Goal: Task Accomplishment & Management: Manage account settings

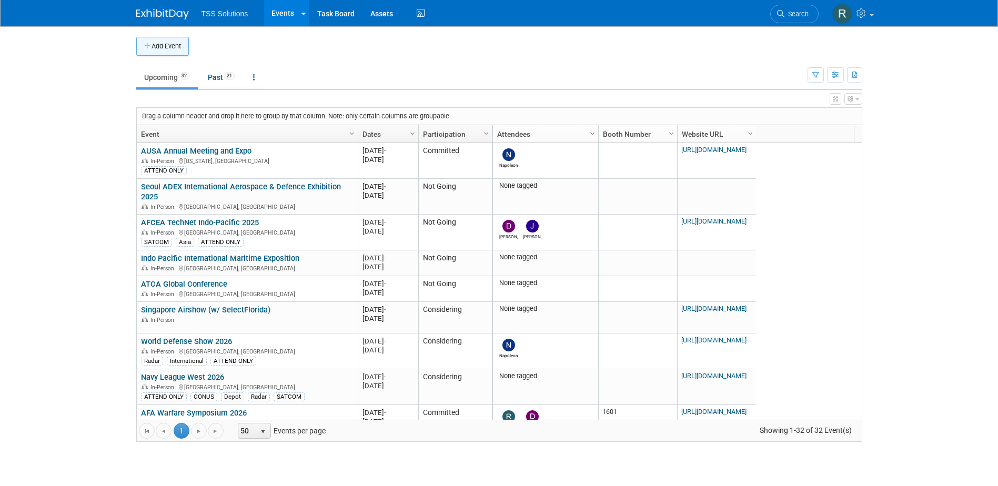
click at [154, 46] on button "Add Event" at bounding box center [162, 46] width 53 height 19
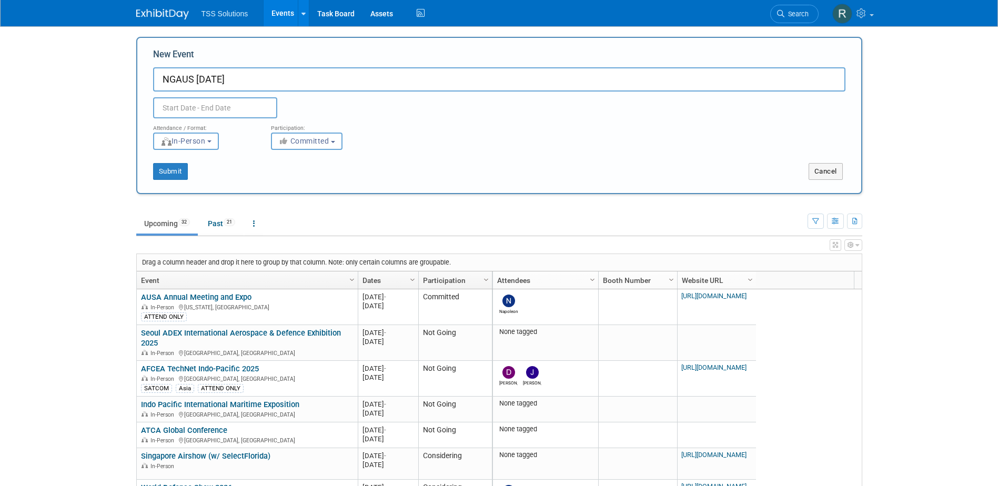
type input "NGAUS [DATE]"
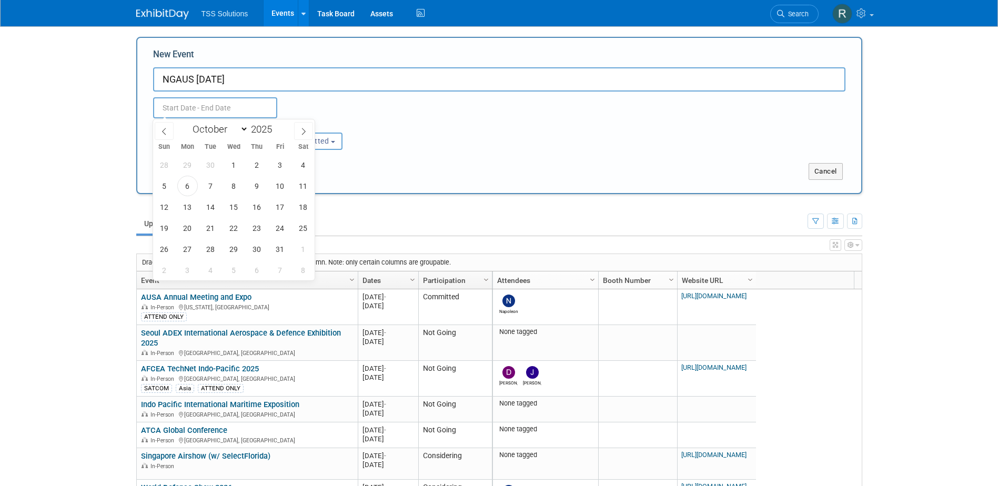
click at [197, 105] on input "text" at bounding box center [215, 107] width 124 height 21
click at [245, 131] on select "January February March April May June July August September October November De…" at bounding box center [218, 129] width 61 height 13
select select "11"
click at [188, 123] on select "January February March April May June July August September October November De…" at bounding box center [218, 129] width 61 height 13
click at [189, 184] on span "8" at bounding box center [187, 186] width 21 height 21
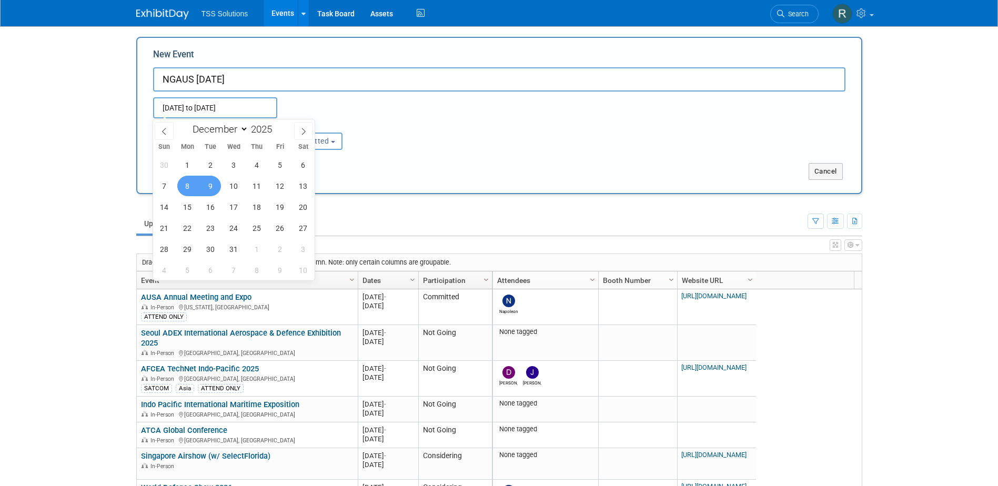
click at [212, 183] on span "9" at bounding box center [210, 186] width 21 height 21
type input "Dec 8, 2025 to Dec 9, 2025"
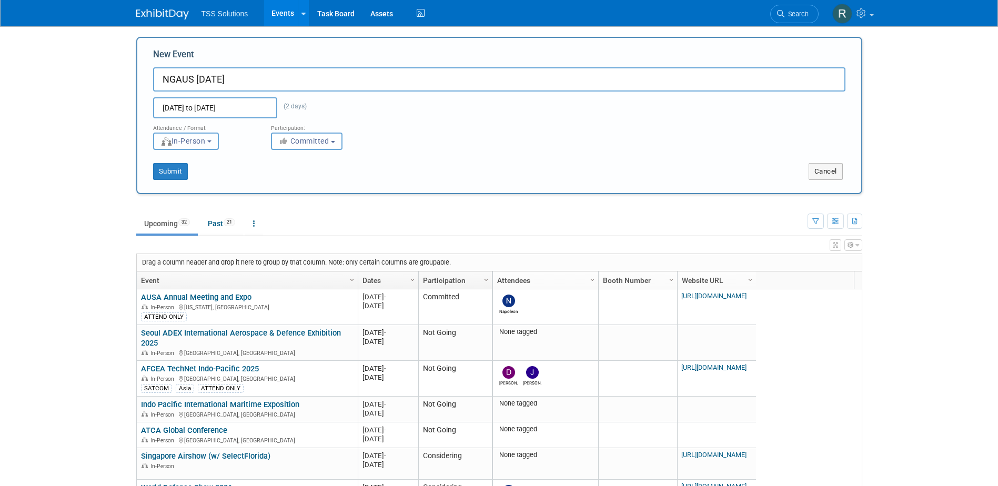
click at [218, 138] on button "In-Person" at bounding box center [186, 141] width 66 height 17
click at [335, 142] on b "button" at bounding box center [333, 142] width 4 height 2
click at [329, 177] on label "Considering" at bounding box center [311, 181] width 69 height 14
click at [281, 178] on input "Considering" at bounding box center [277, 181] width 7 height 7
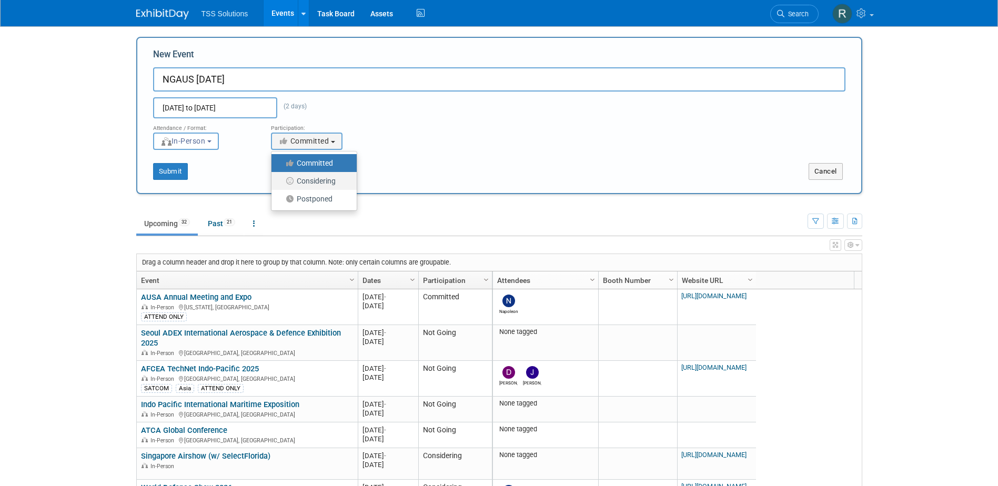
select select "2"
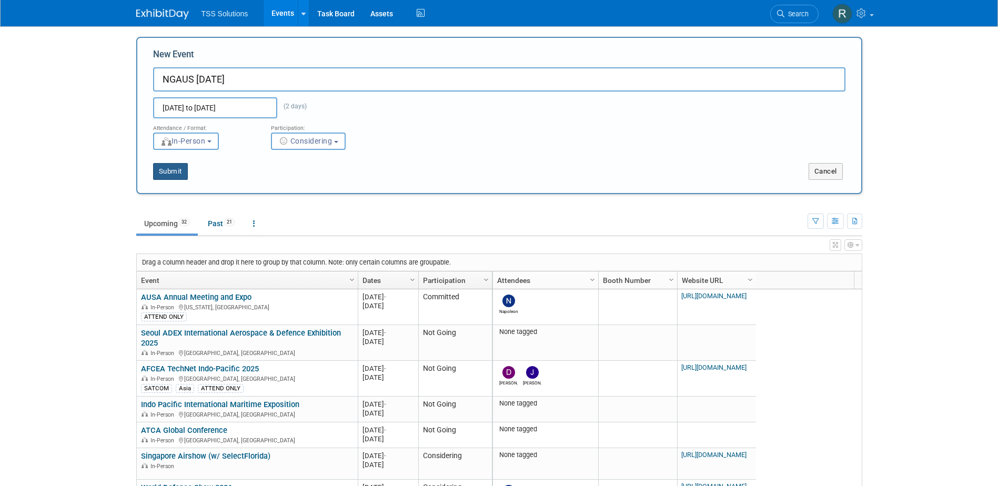
click at [170, 169] on button "Submit" at bounding box center [170, 171] width 35 height 17
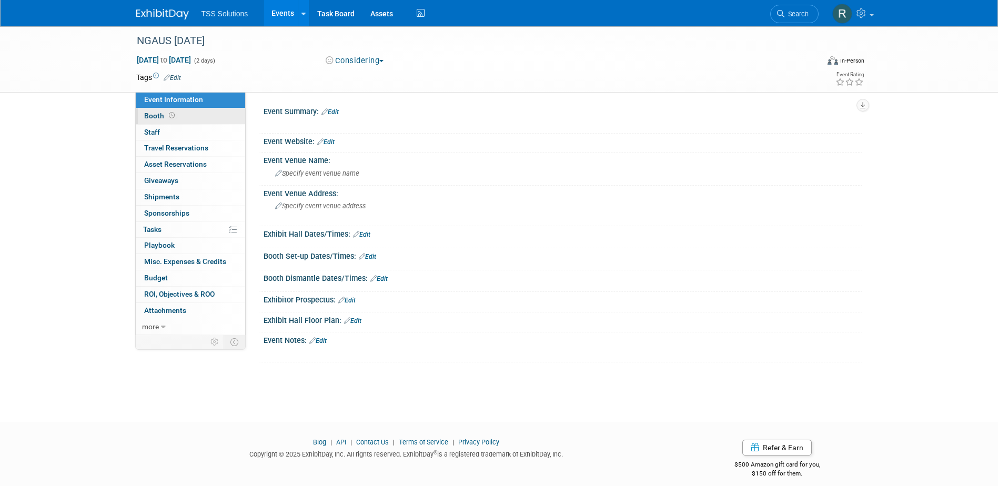
click at [151, 116] on span "Booth" at bounding box center [160, 116] width 33 height 8
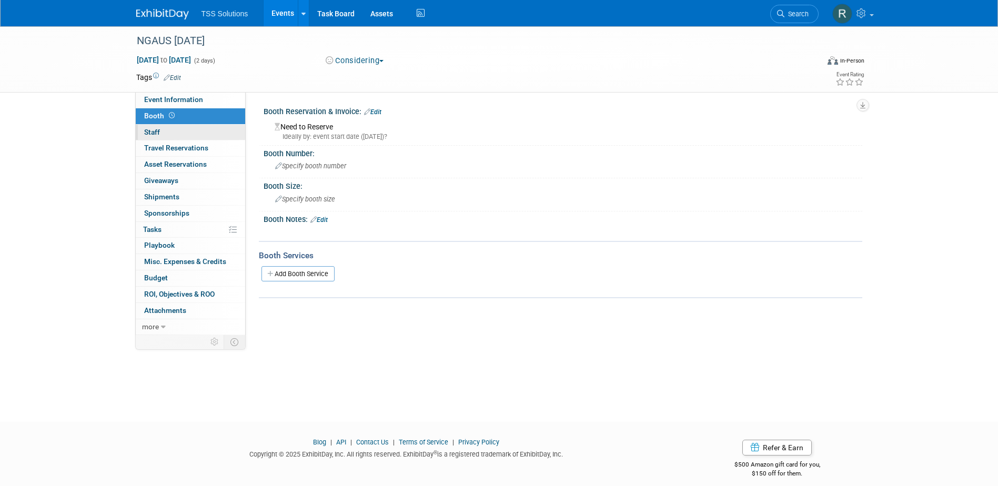
click at [149, 127] on link "0 Staff 0" at bounding box center [190, 133] width 109 height 16
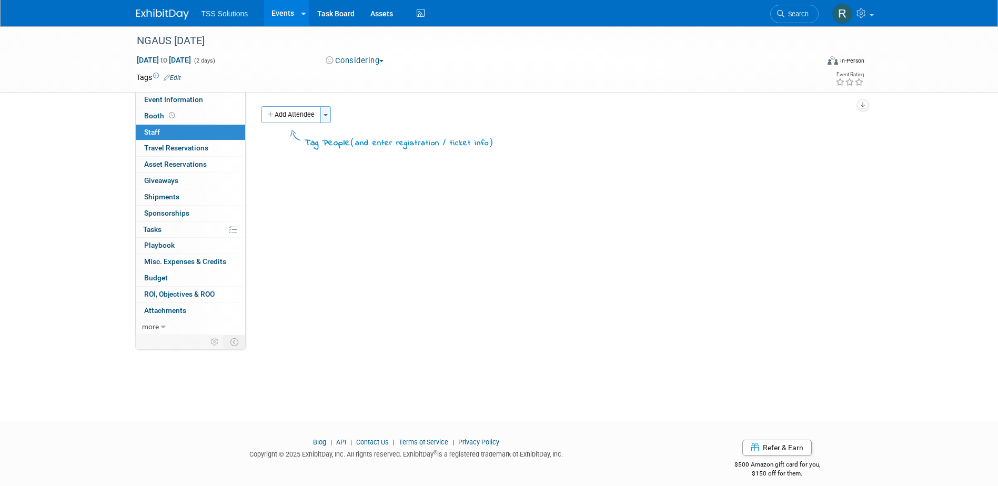
click at [328, 113] on button "Toggle Dropdown" at bounding box center [325, 114] width 11 height 17
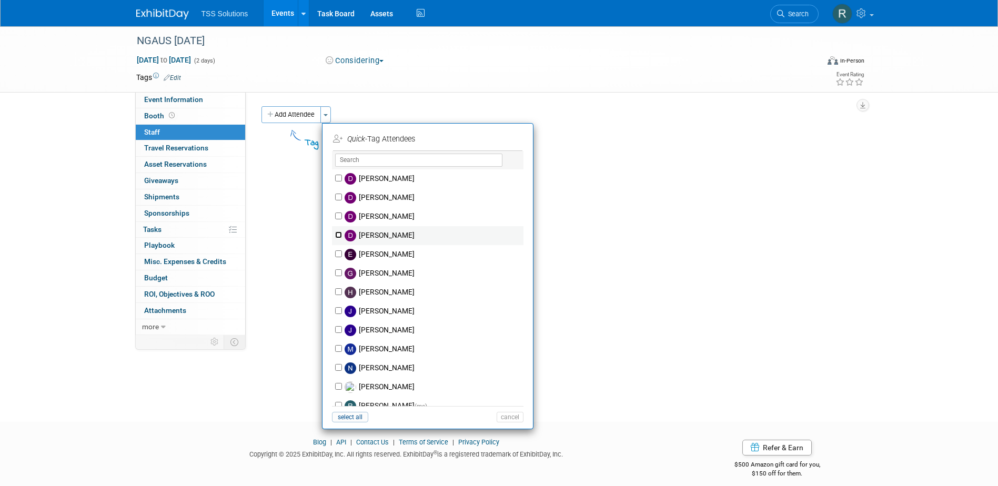
click at [338, 236] on input "[PERSON_NAME]" at bounding box center [338, 235] width 7 height 7
checkbox input "true"
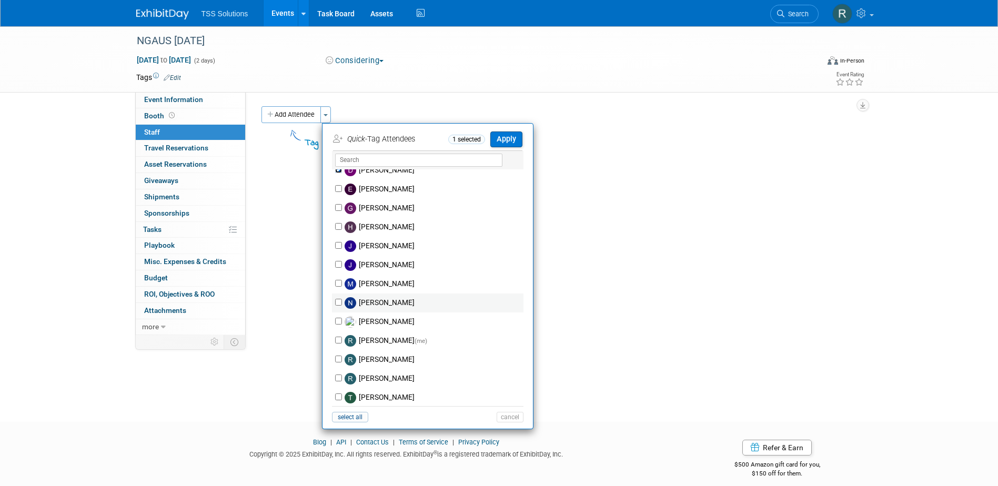
scroll to position [87, 0]
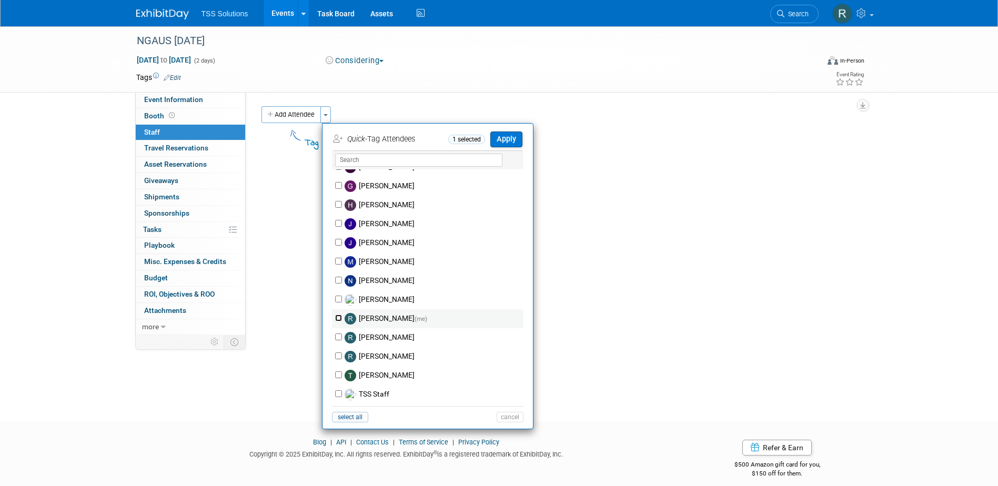
click at [338, 317] on input "Randy Turner (me)" at bounding box center [338, 318] width 7 height 7
checkbox input "true"
click at [512, 138] on button "Apply" at bounding box center [506, 139] width 32 height 15
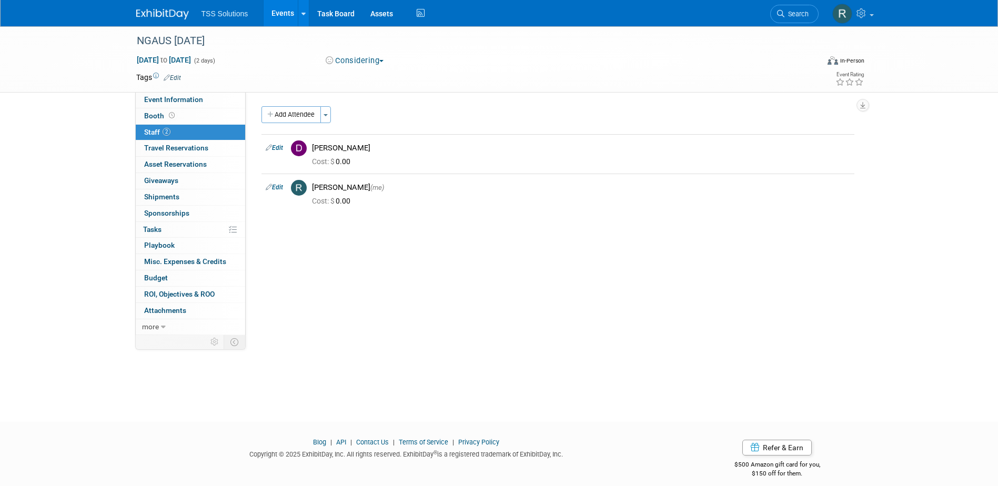
click at [280, 14] on link "Events" at bounding box center [283, 13] width 38 height 26
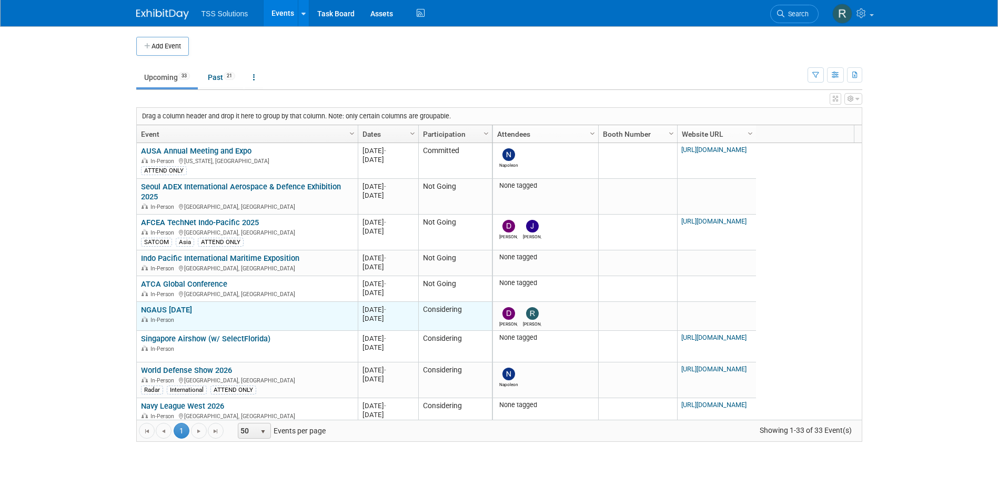
click at [233, 311] on div "NGAUS Industry Day In-Person" at bounding box center [247, 314] width 212 height 18
click at [174, 313] on link "NGAUS [DATE]" at bounding box center [166, 309] width 51 height 9
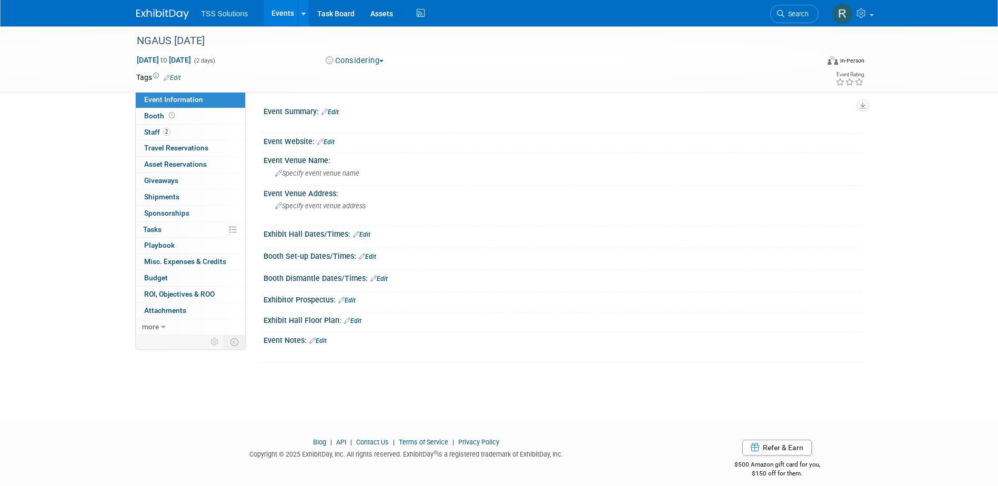
click at [330, 138] on link "Edit" at bounding box center [325, 141] width 17 height 7
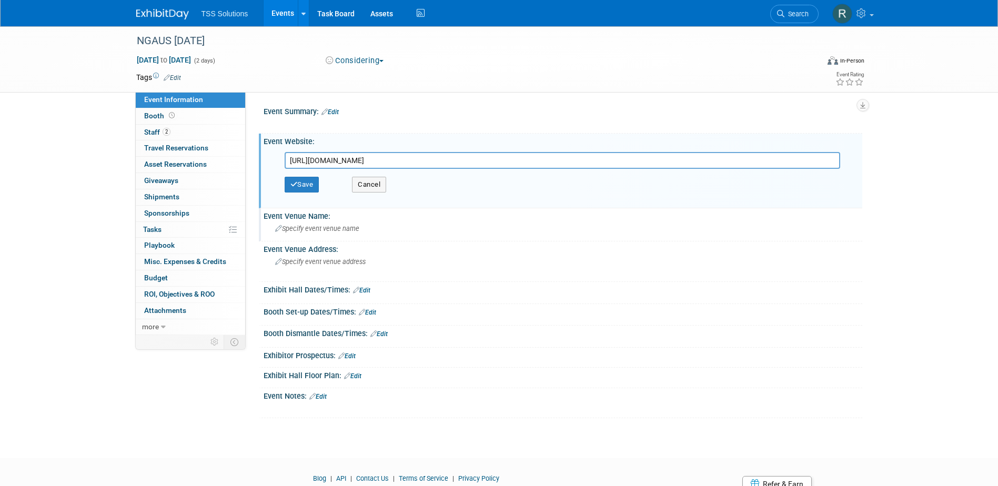
scroll to position [0, 348]
type input "https://www.ngaus.org/form/industry-day-registration?utm_source=National+Guard+…"
click at [305, 182] on button "Save" at bounding box center [302, 185] width 35 height 16
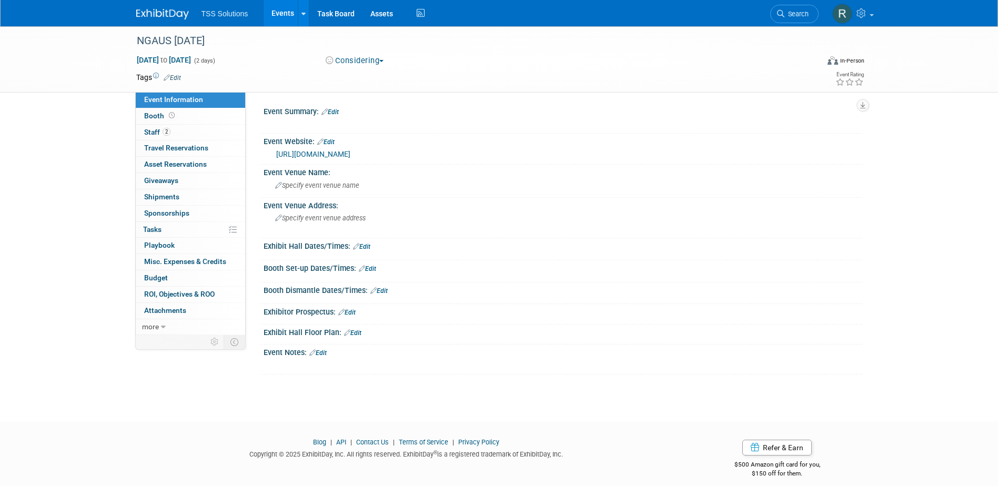
click at [278, 10] on link "Events" at bounding box center [283, 13] width 38 height 26
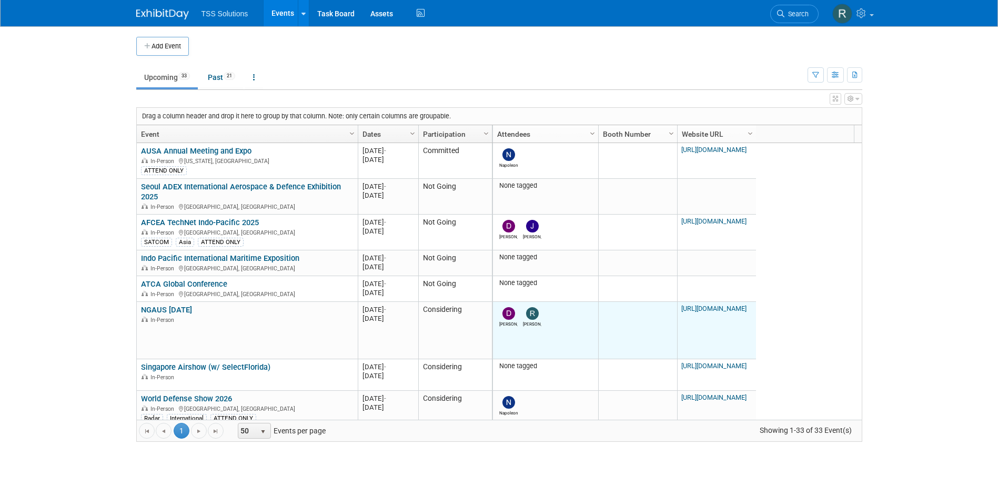
click at [694, 313] on link "[URL][DOMAIN_NAME]" at bounding box center [713, 309] width 65 height 8
